Goal: Task Accomplishment & Management: Manage account settings

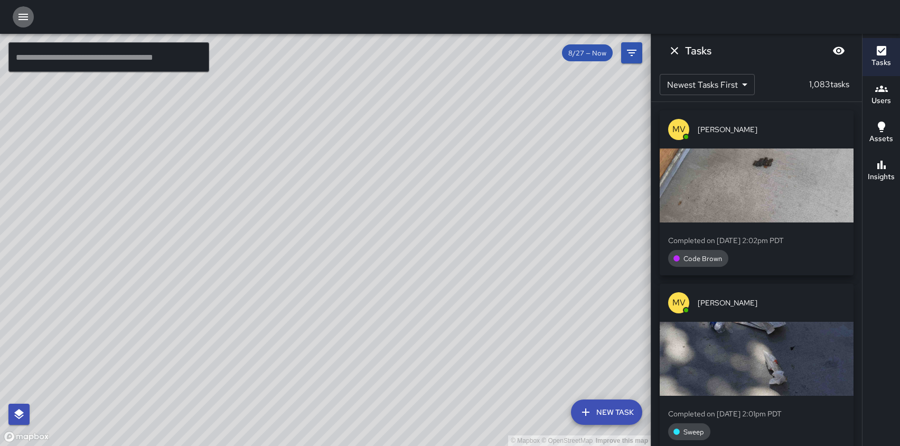
click at [25, 11] on icon "button" at bounding box center [23, 17] width 13 height 13
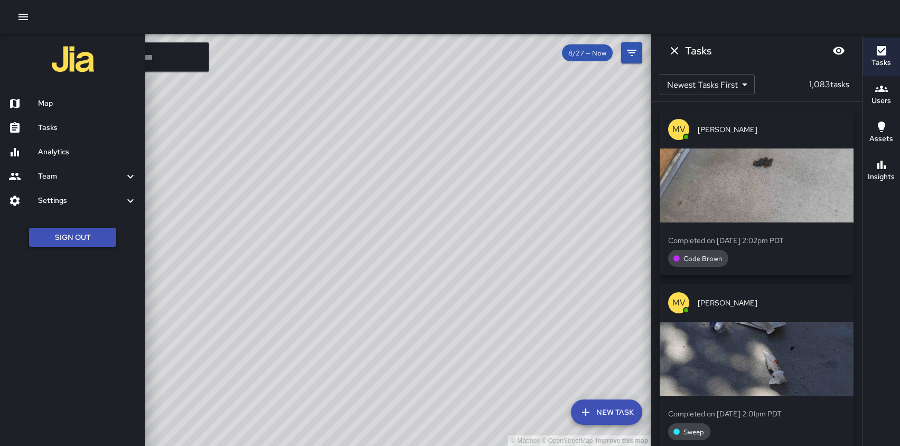
click at [62, 237] on button "Sign Out" at bounding box center [72, 238] width 87 height 20
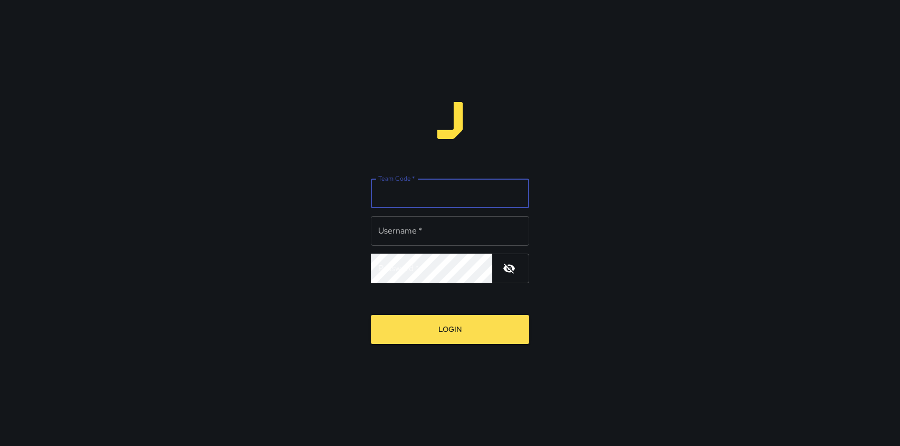
click at [440, 188] on input "Team Code   *" at bounding box center [450, 193] width 158 height 30
type input "*"
type input "******"
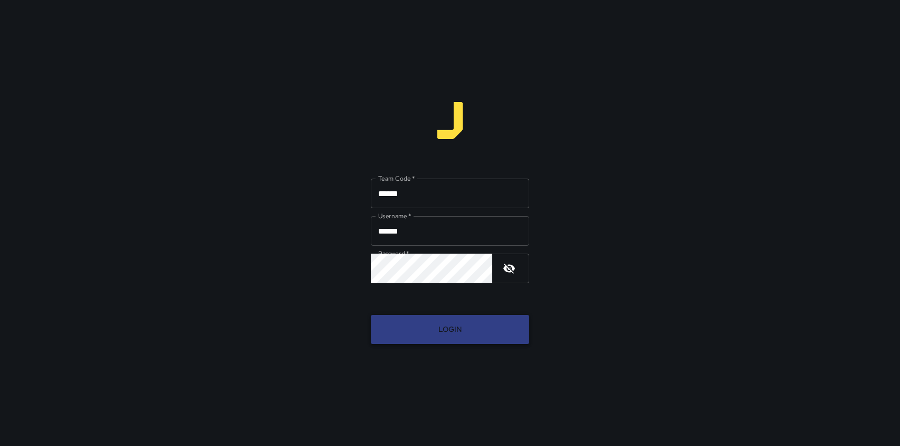
click at [437, 322] on button "Login" at bounding box center [450, 329] width 158 height 29
